Goal: Task Accomplishment & Management: Manage account settings

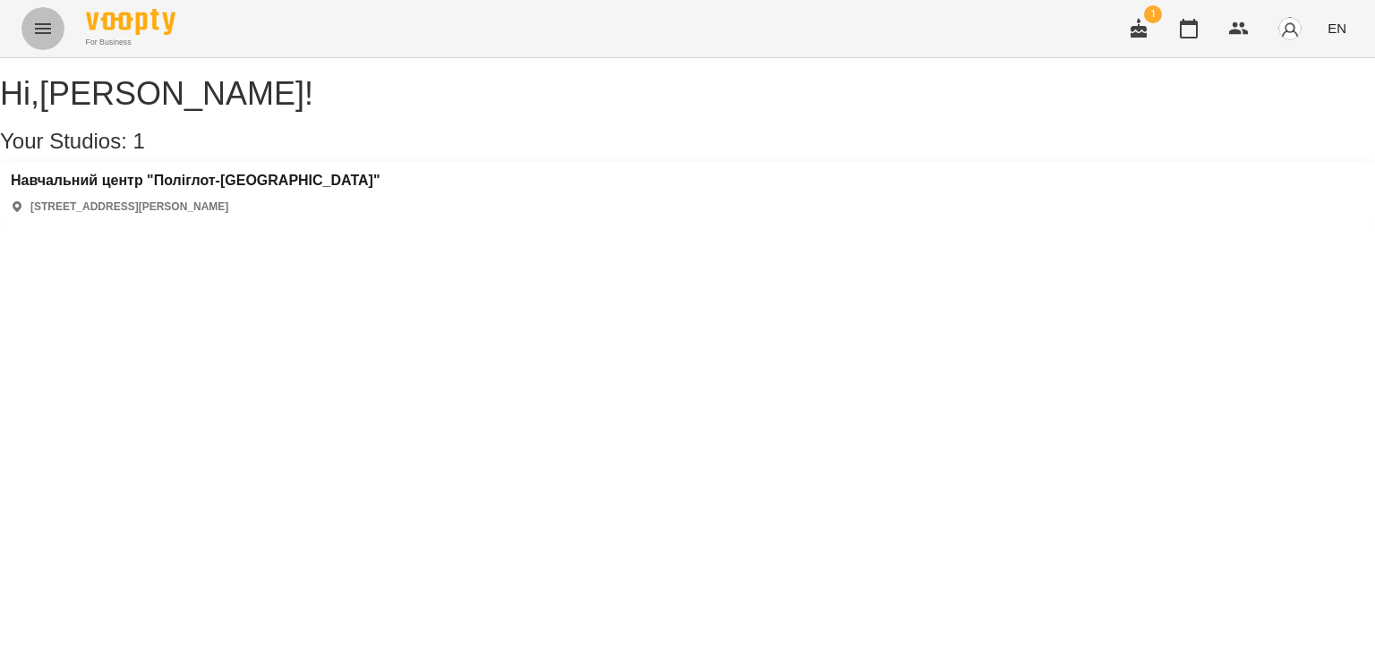
click at [47, 18] on icon "Menu" at bounding box center [42, 28] width 21 height 21
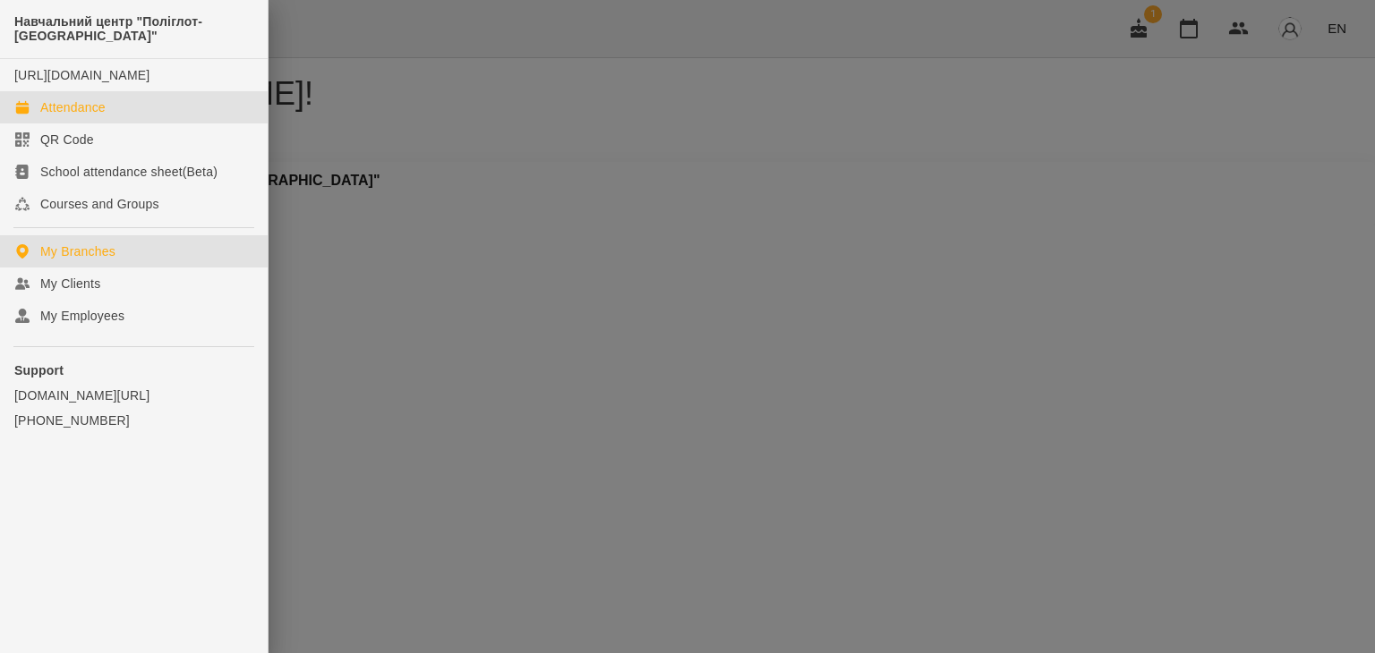
click at [87, 116] on div "Attendance" at bounding box center [72, 107] width 65 height 18
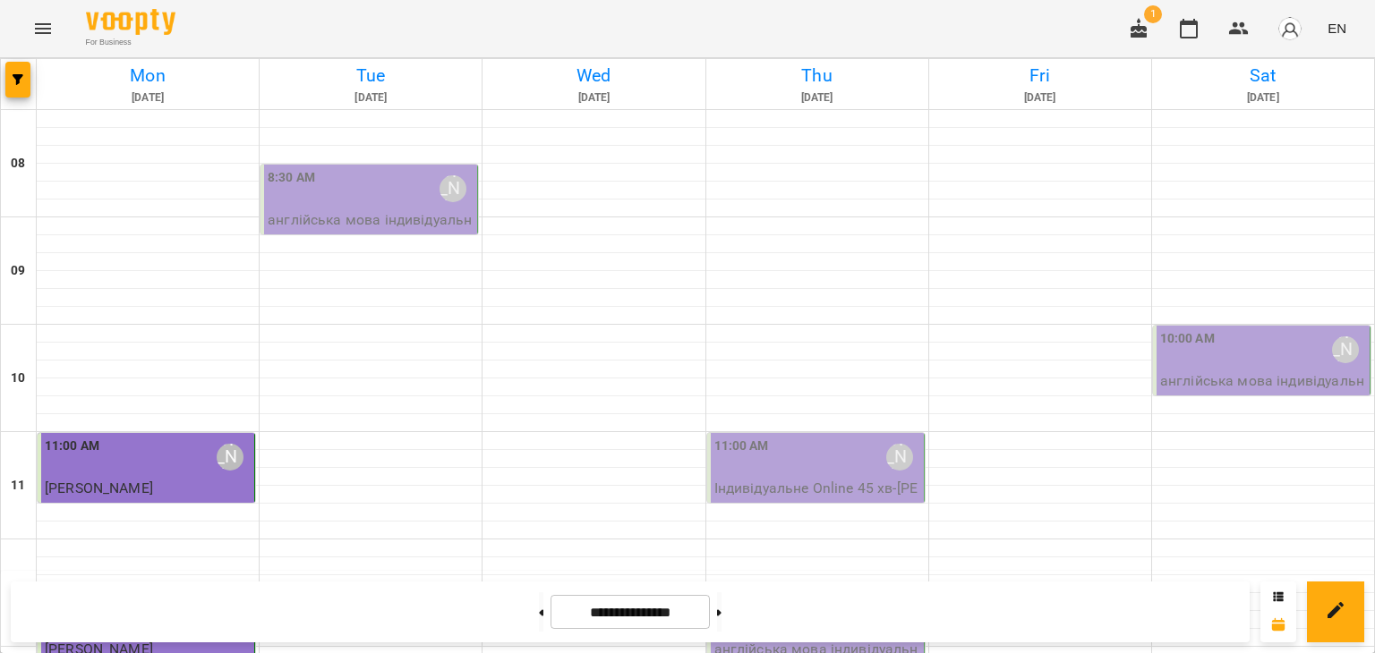
scroll to position [737, 0]
select select "**********"
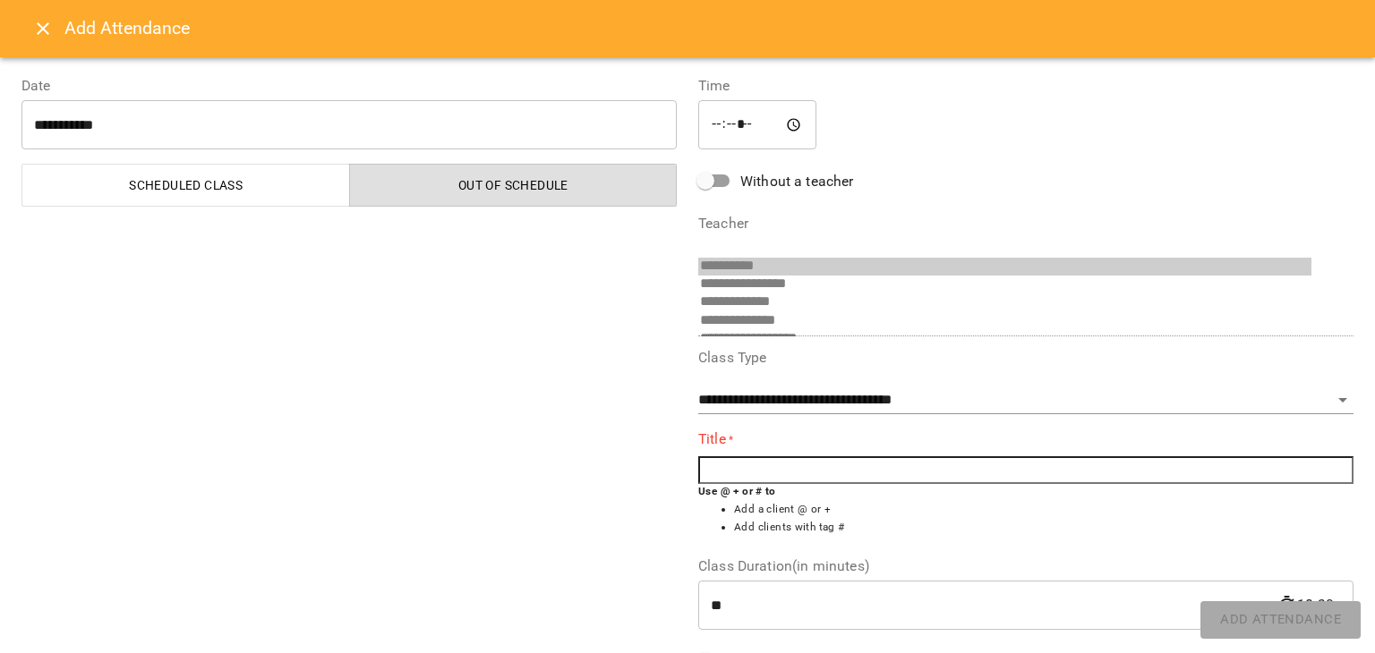
click at [752, 463] on input "text" at bounding box center [1025, 471] width 655 height 29
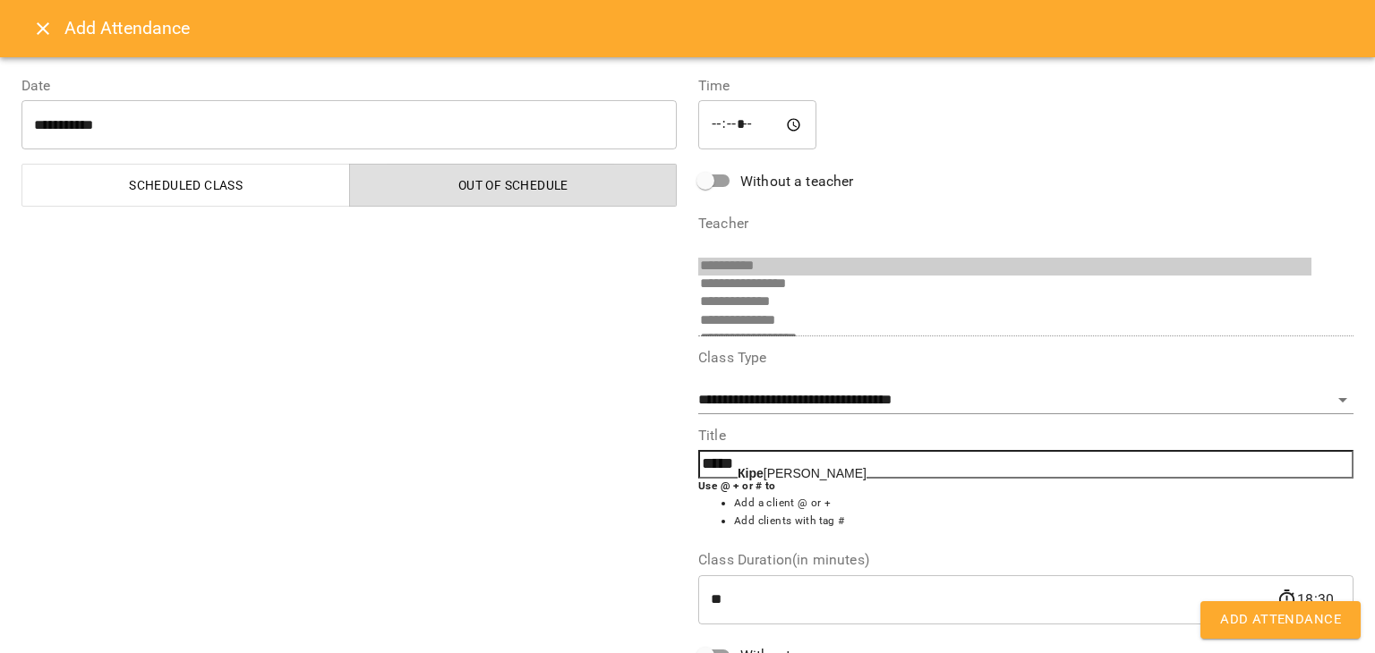
click at [750, 469] on b "Кіре" at bounding box center [751, 473] width 26 height 14
type input "**********"
click at [1295, 606] on button "Add Attendance" at bounding box center [1280, 621] width 160 height 38
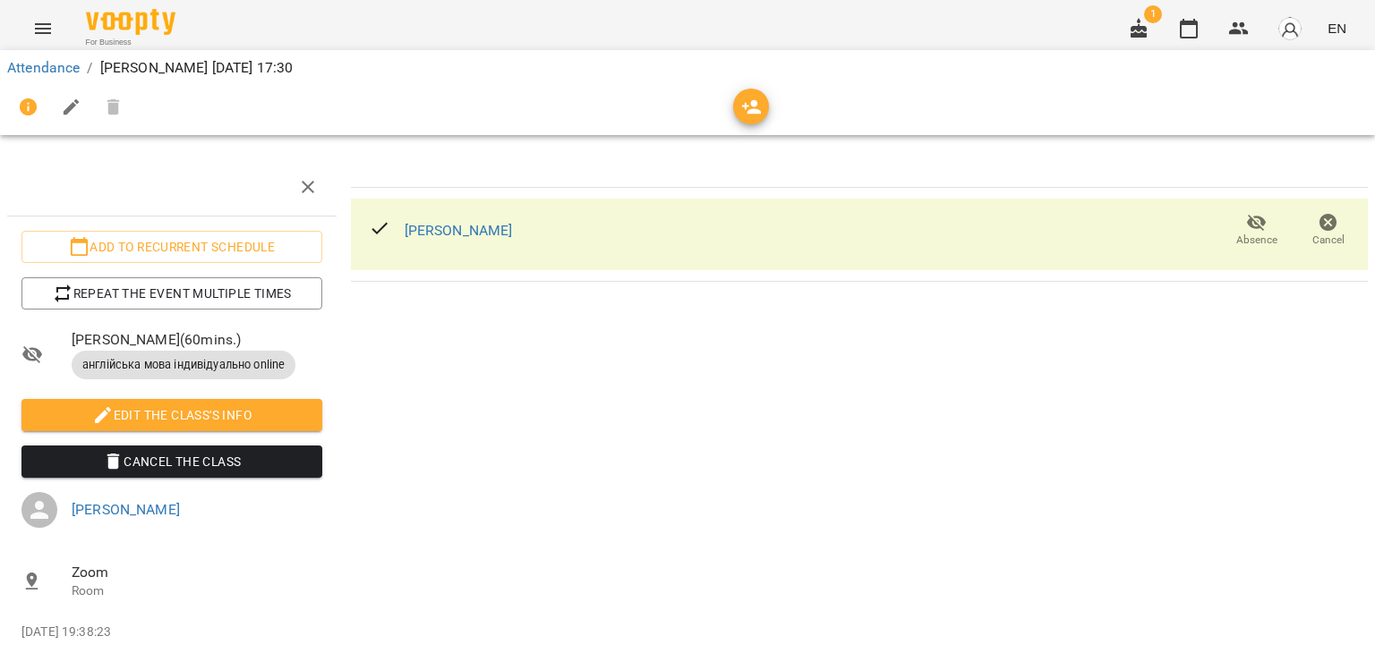
click at [32, 25] on icon "Menu" at bounding box center [42, 28] width 21 height 21
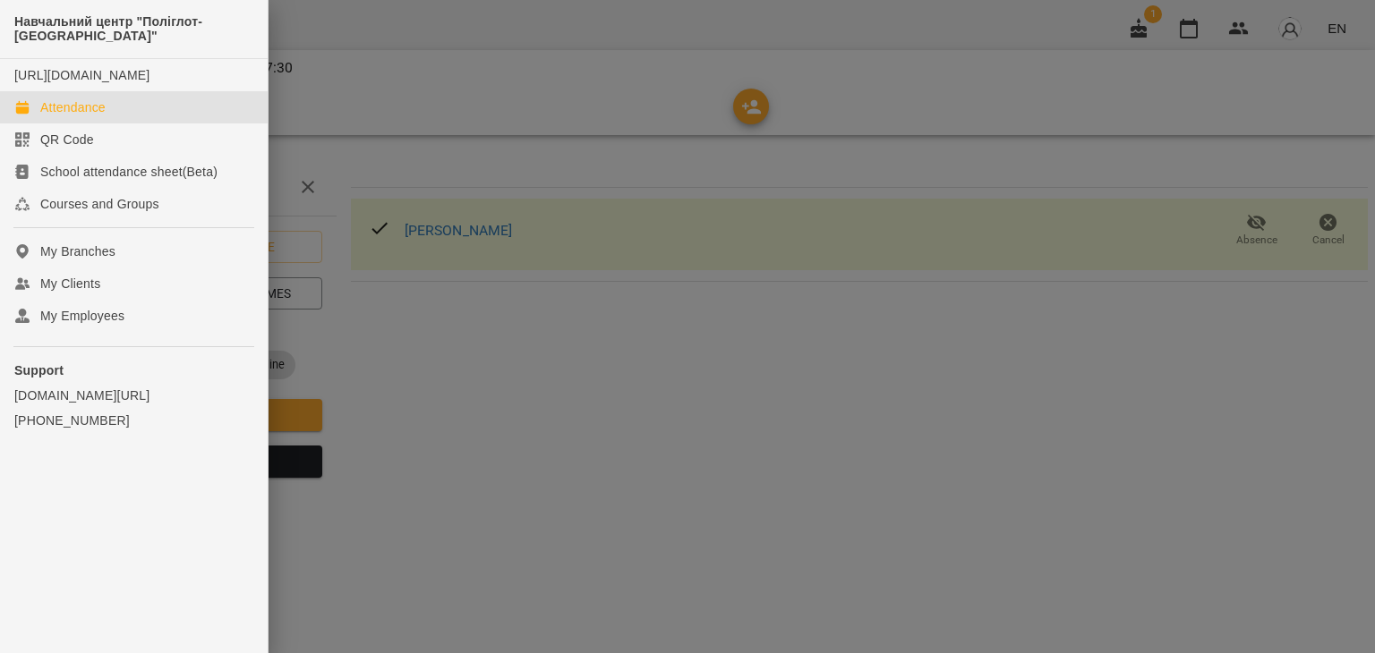
click at [64, 116] on div "Attendance" at bounding box center [72, 107] width 65 height 18
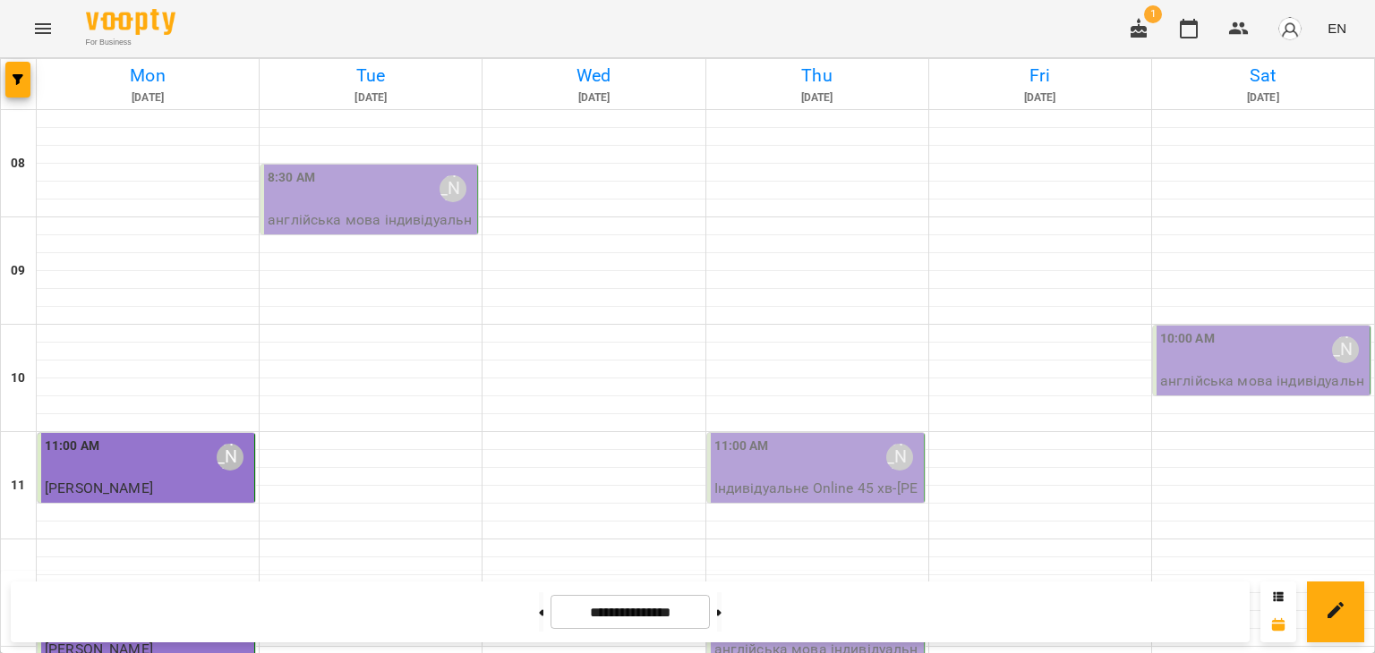
click at [455, 187] on div "[PERSON_NAME]" at bounding box center [453, 188] width 27 height 27
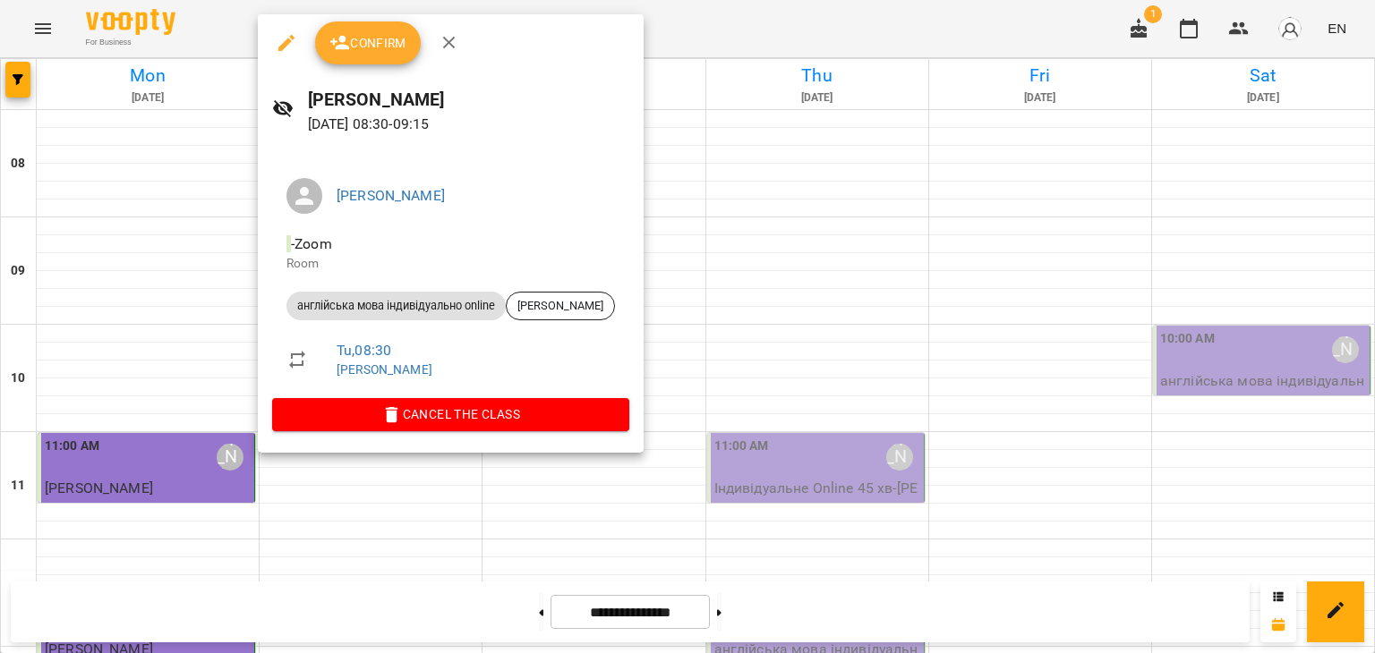
click at [380, 53] on span "Confirm" at bounding box center [367, 42] width 77 height 21
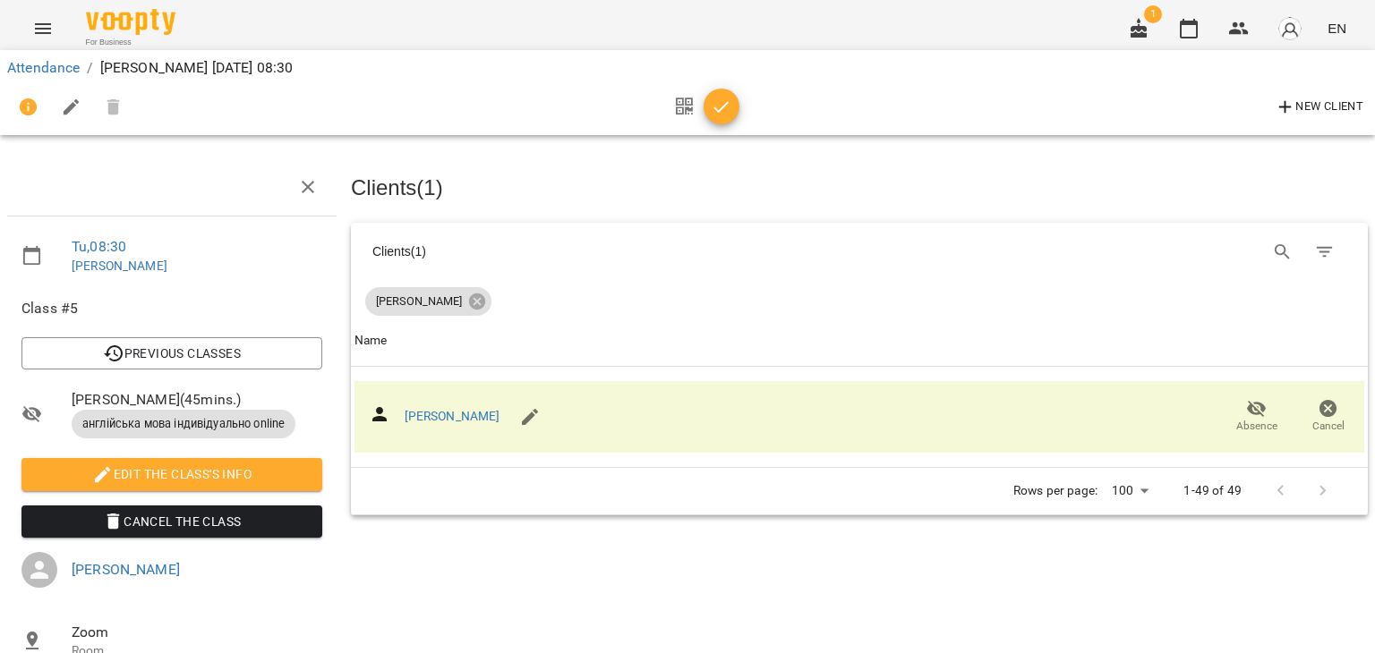
click at [738, 100] on span "button" at bounding box center [722, 107] width 36 height 21
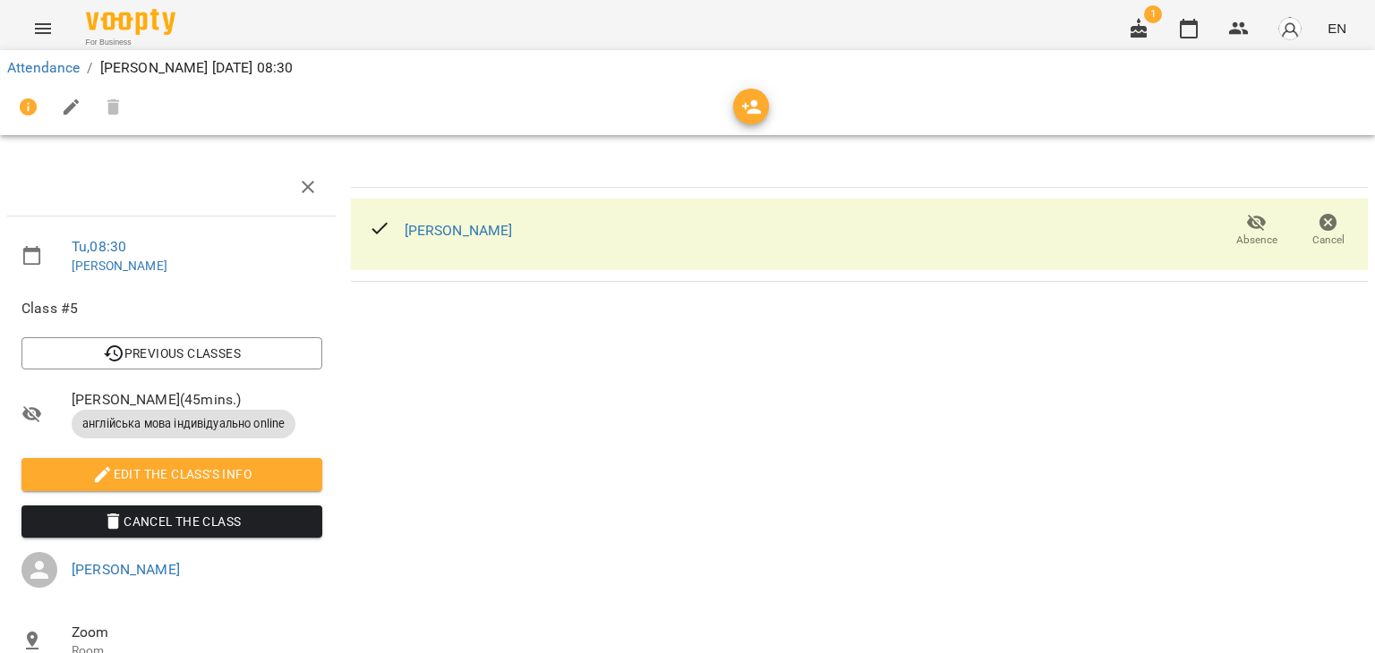
click at [47, 30] on icon "Menu" at bounding box center [42, 28] width 21 height 21
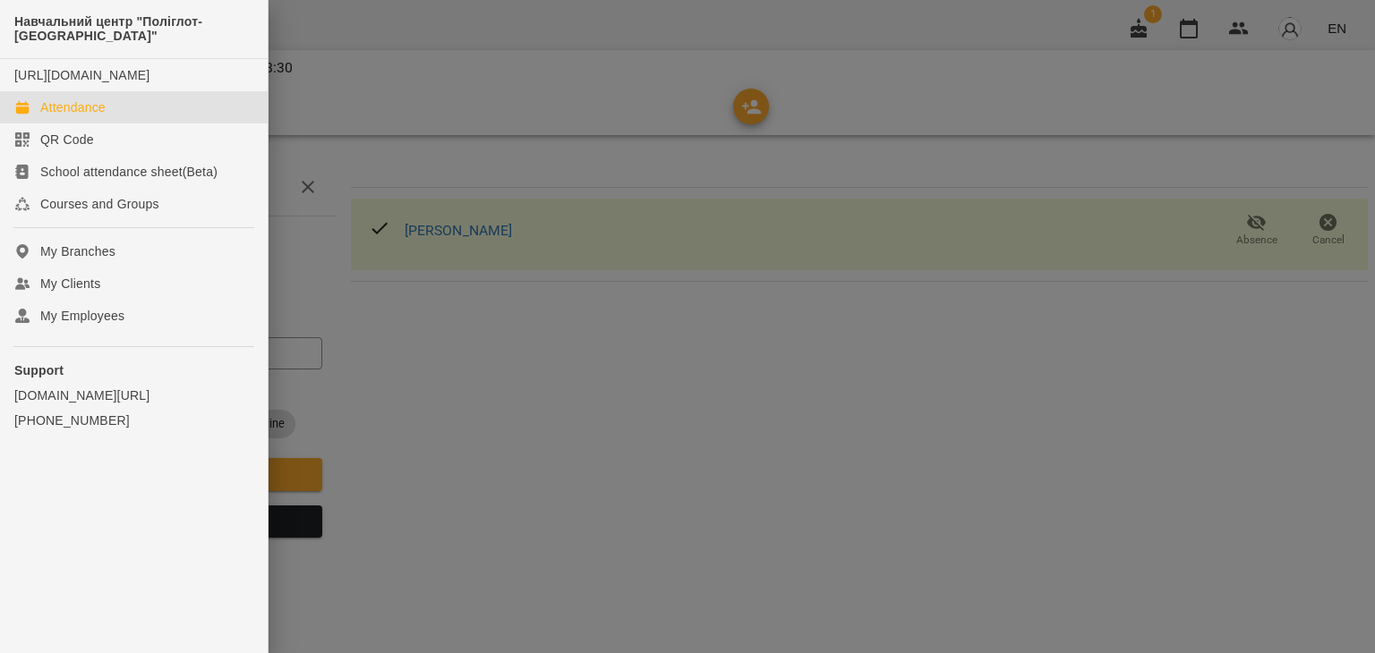
click at [65, 116] on div "Attendance" at bounding box center [72, 107] width 65 height 18
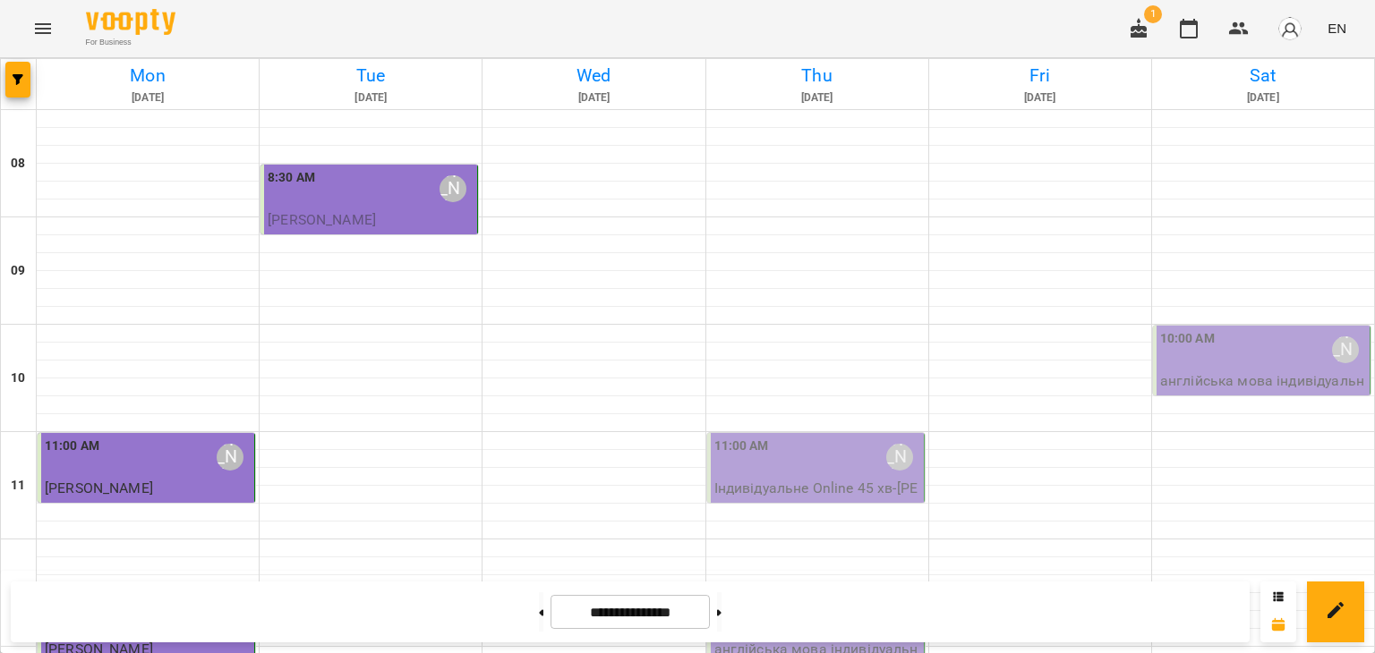
scroll to position [269, 0]
click at [539, 601] on button at bounding box center [541, 612] width 4 height 39
type input "**********"
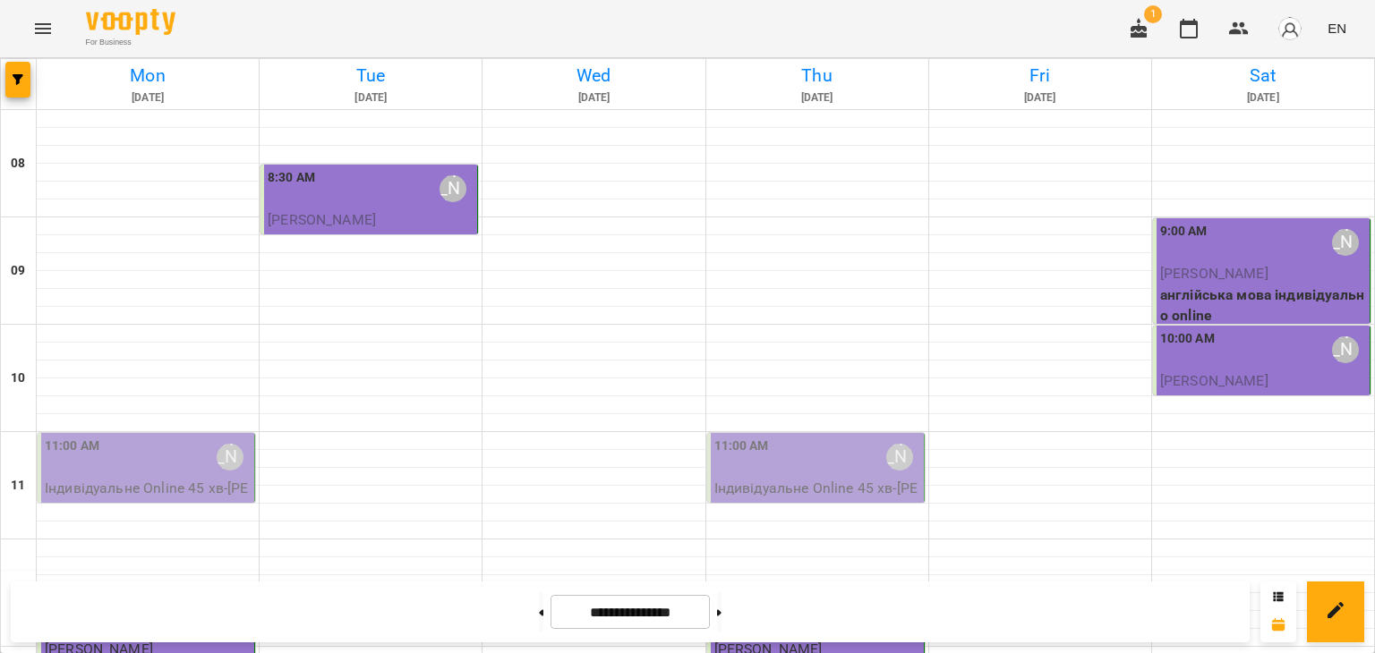
scroll to position [0, 0]
